Goal: Check status: Check status

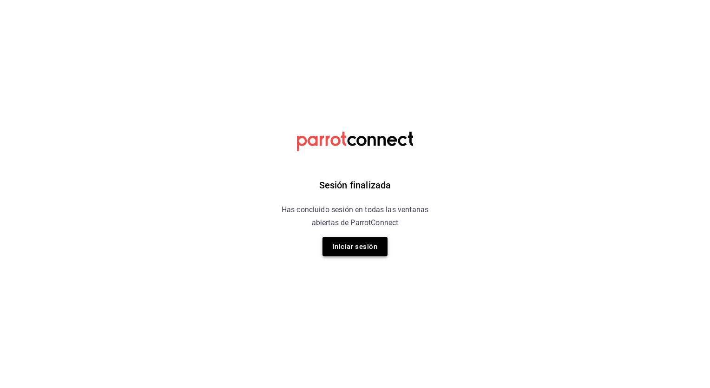
click at [327, 242] on button "Iniciar sesión" at bounding box center [355, 247] width 65 height 20
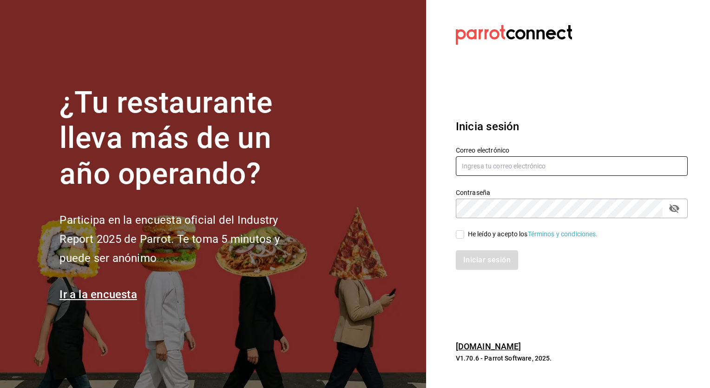
type input "[EMAIL_ADDRESS][DOMAIN_NAME]"
click at [464, 236] on input "He leído y acepto los Términos y condiciones." at bounding box center [460, 234] width 8 height 8
checkbox input "true"
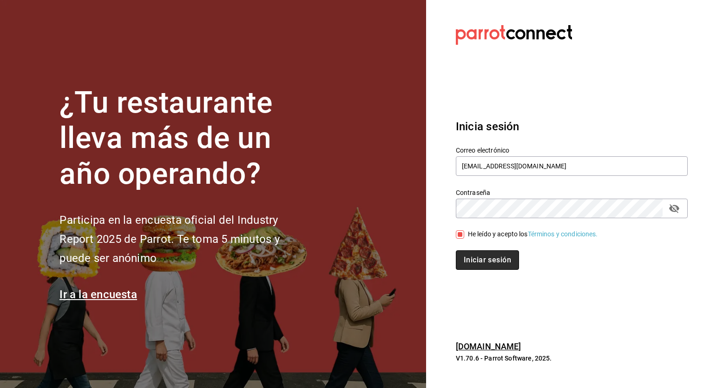
click at [472, 258] on button "Iniciar sesión" at bounding box center [487, 260] width 63 height 20
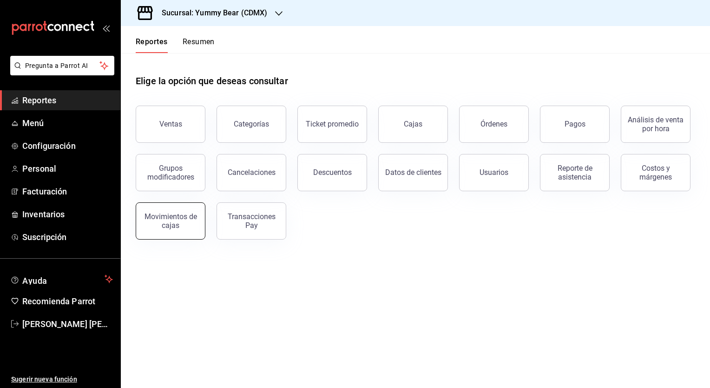
click at [160, 225] on div "Movimientos de cajas" at bounding box center [171, 221] width 58 height 18
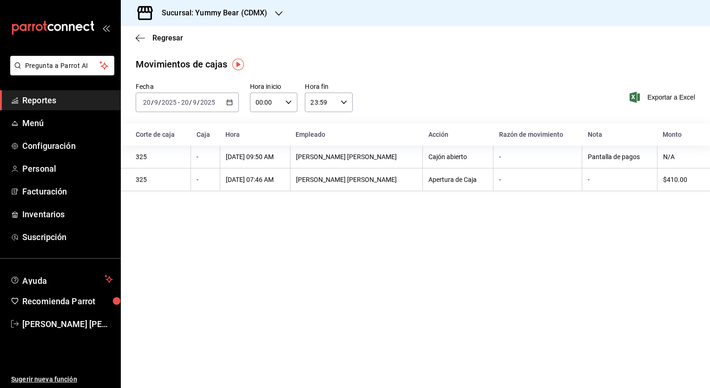
click at [212, 98] on div "2025-09-20 20 / 9 / 2025 - 2025-09-20 20 / 9 / 2025" at bounding box center [187, 102] width 103 height 20
click at [162, 147] on span "Ayer" at bounding box center [180, 151] width 72 height 10
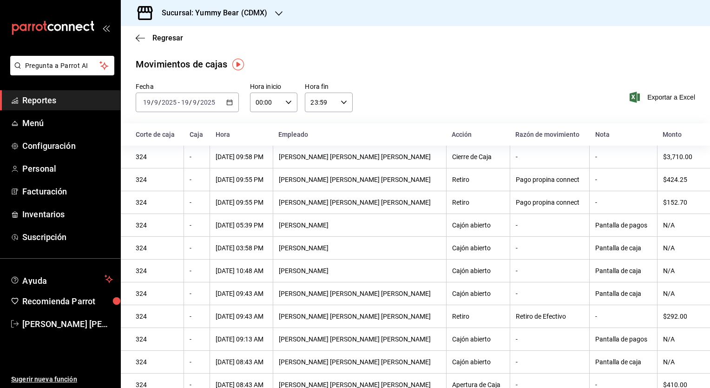
click at [271, 16] on div "Sucursal: Yummy Bear (CDMX)" at bounding box center [207, 13] width 158 height 26
click at [193, 59] on span "Yummy Bear (Felix Parra)" at bounding box center [175, 61] width 94 height 10
